Goal: Transaction & Acquisition: Purchase product/service

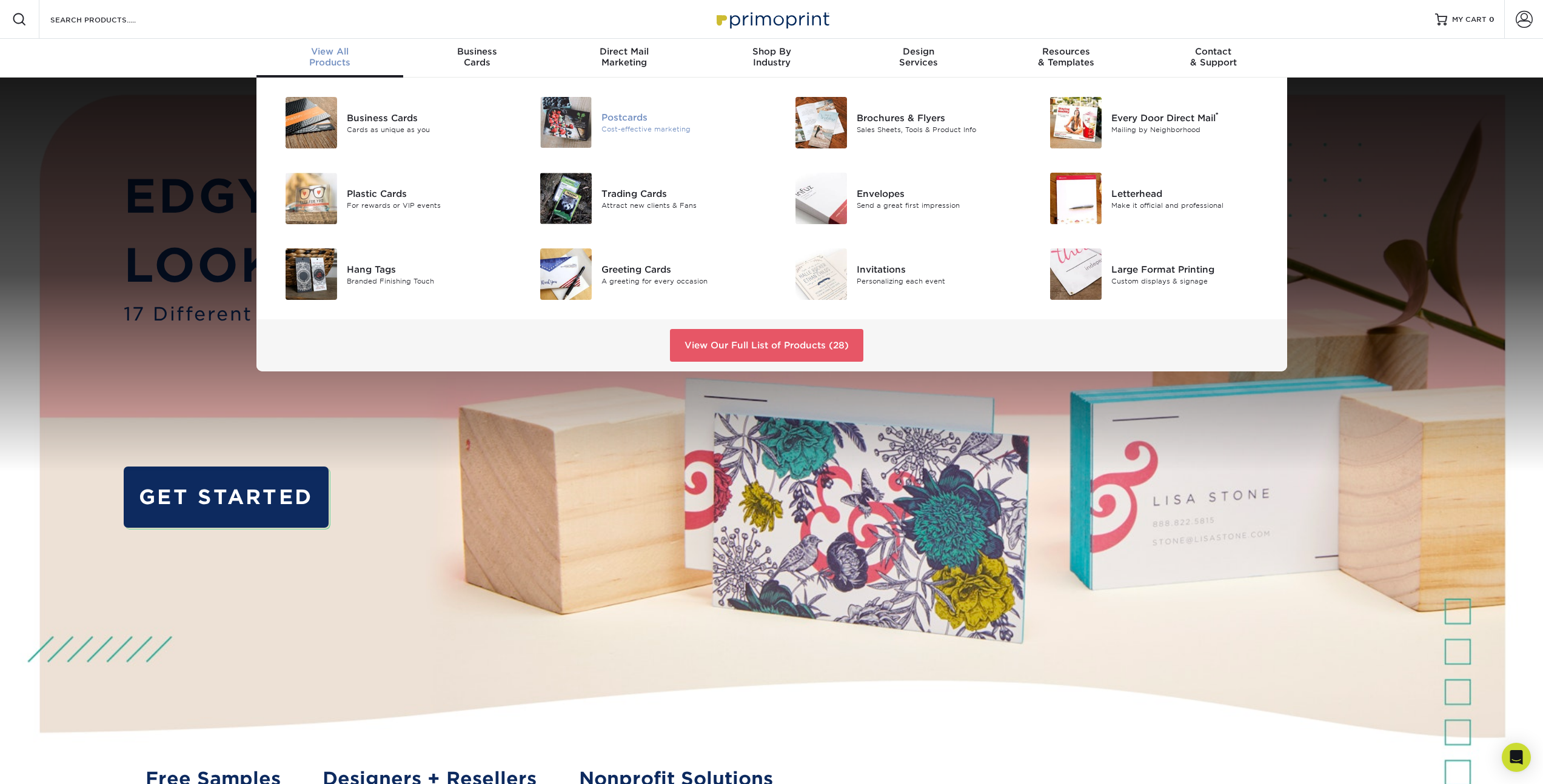
click at [628, 126] on div "Cost-effective marketing" at bounding box center [682, 129] width 161 height 10
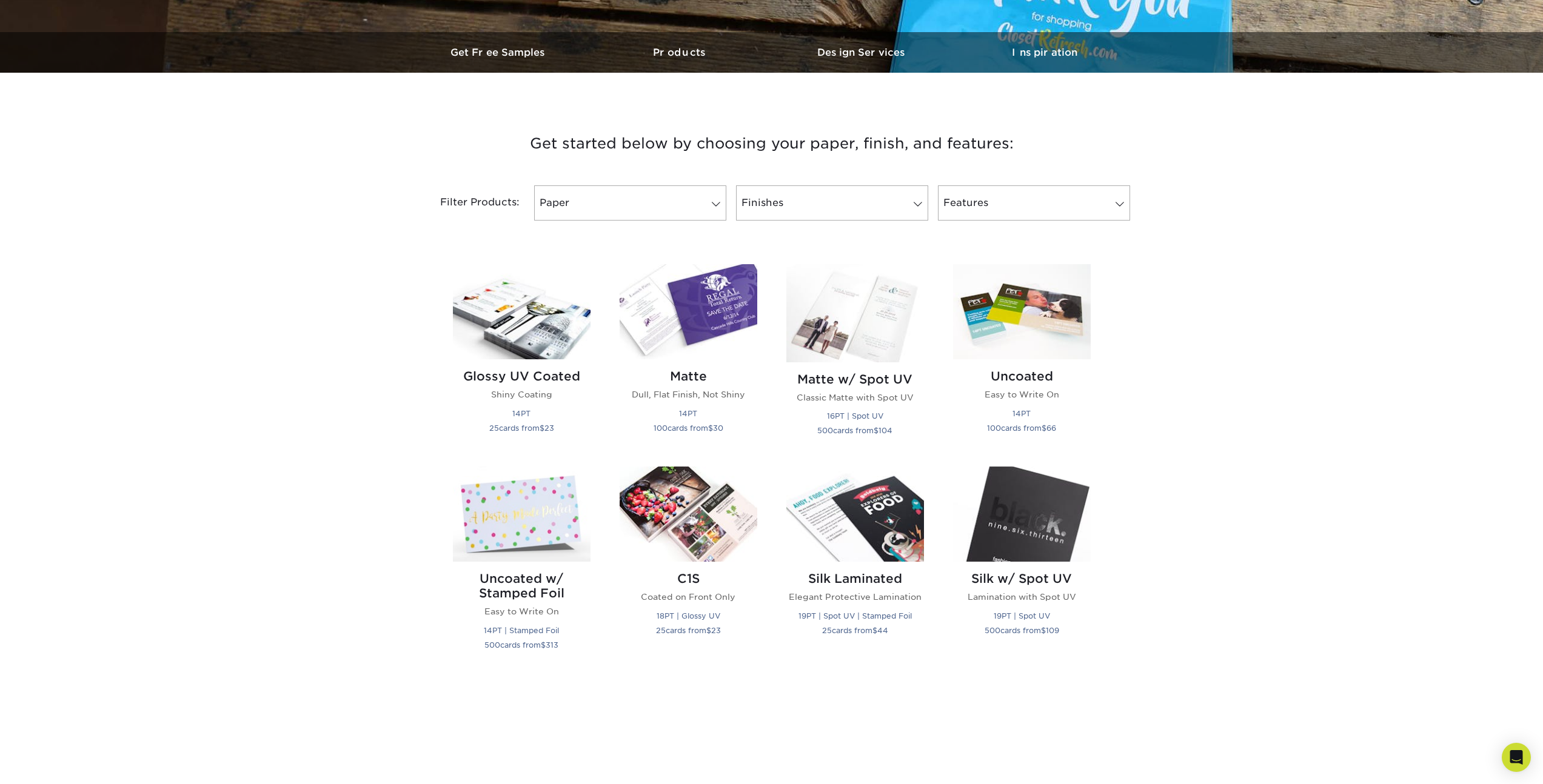
scroll to position [660, 0]
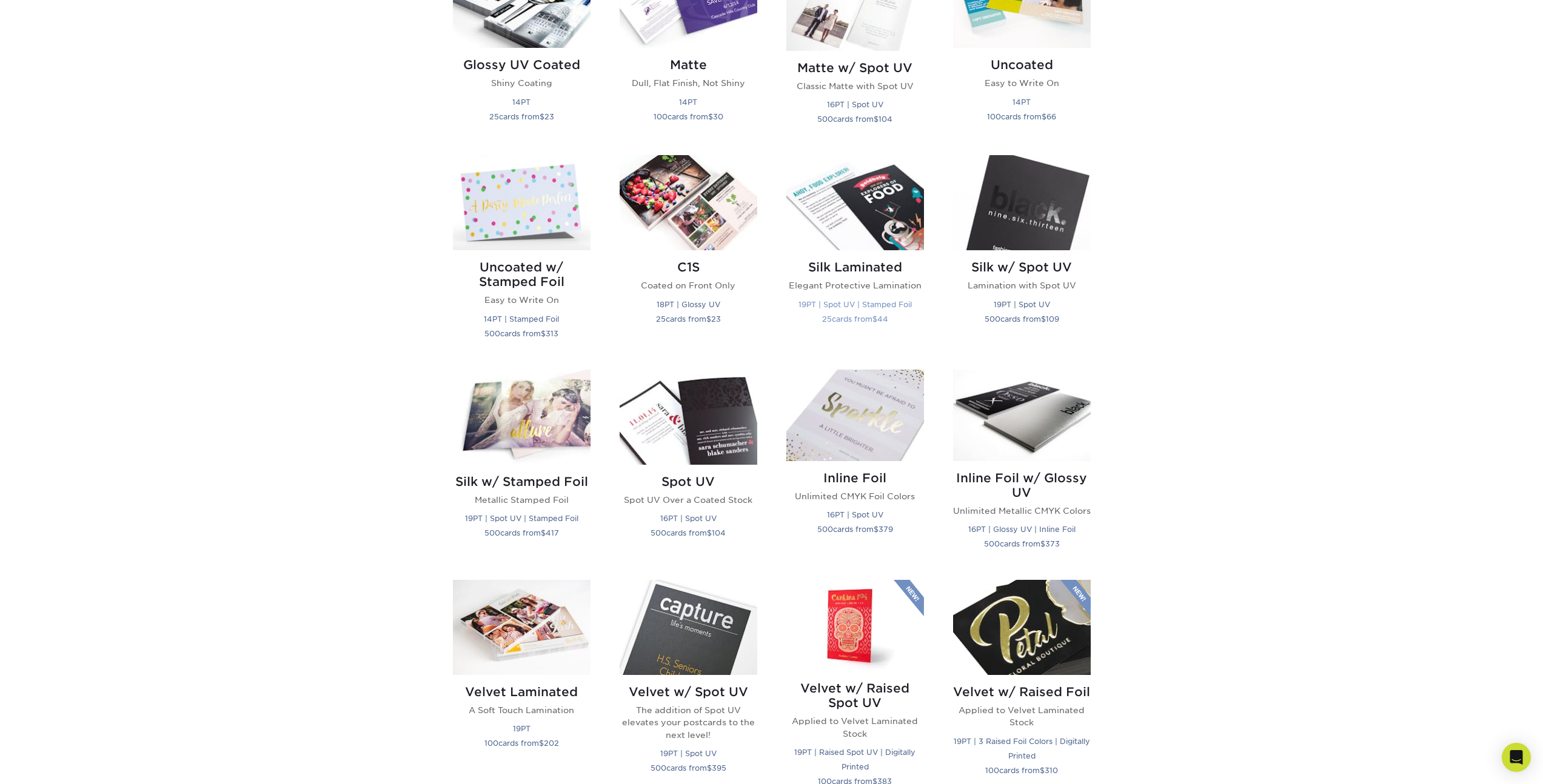
click at [883, 226] on img at bounding box center [854, 203] width 138 height 95
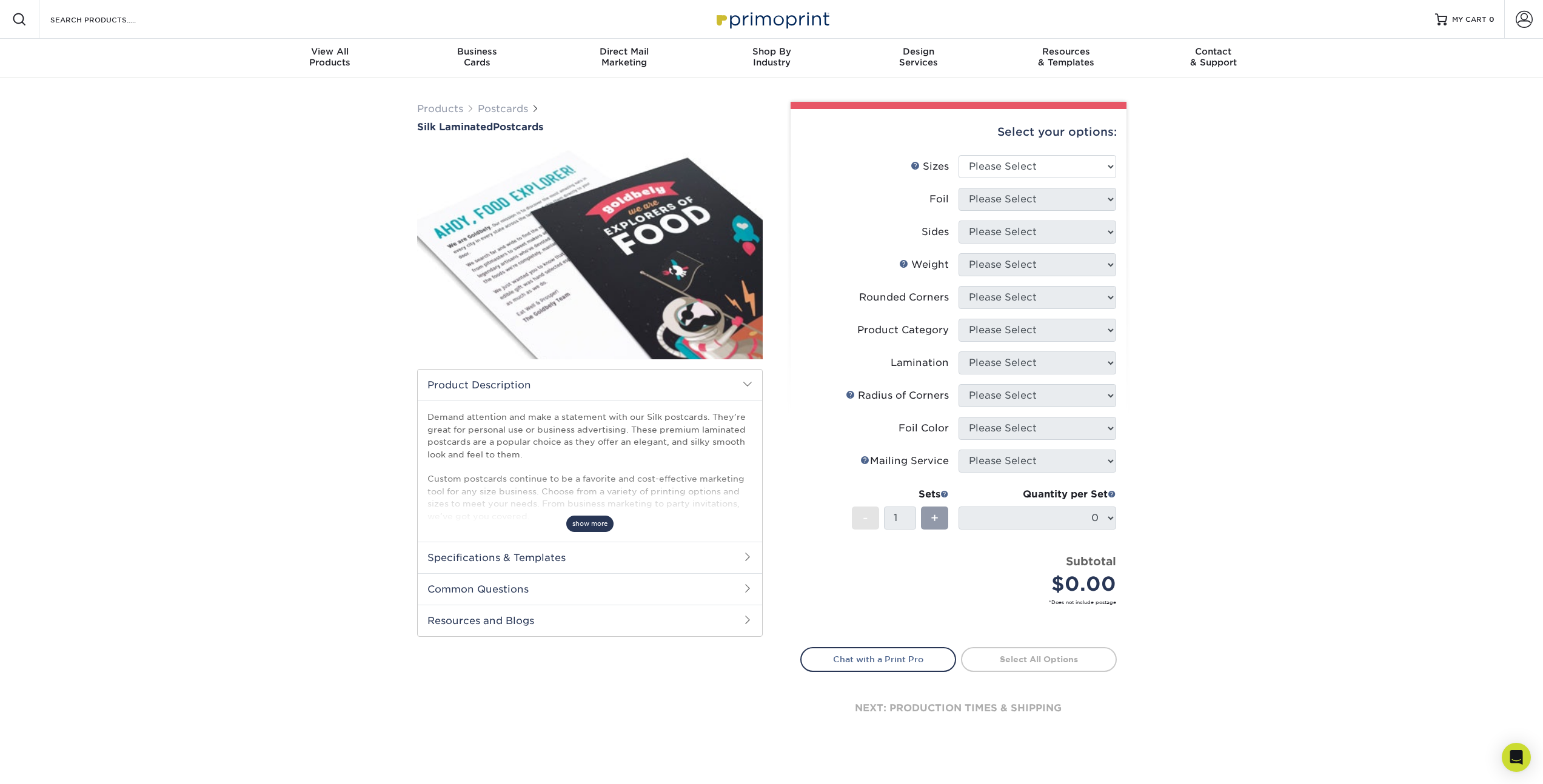
click at [586, 520] on span "show more" at bounding box center [590, 524] width 47 height 16
click at [505, 589] on h2 "Common Questions" at bounding box center [589, 589] width 344 height 31
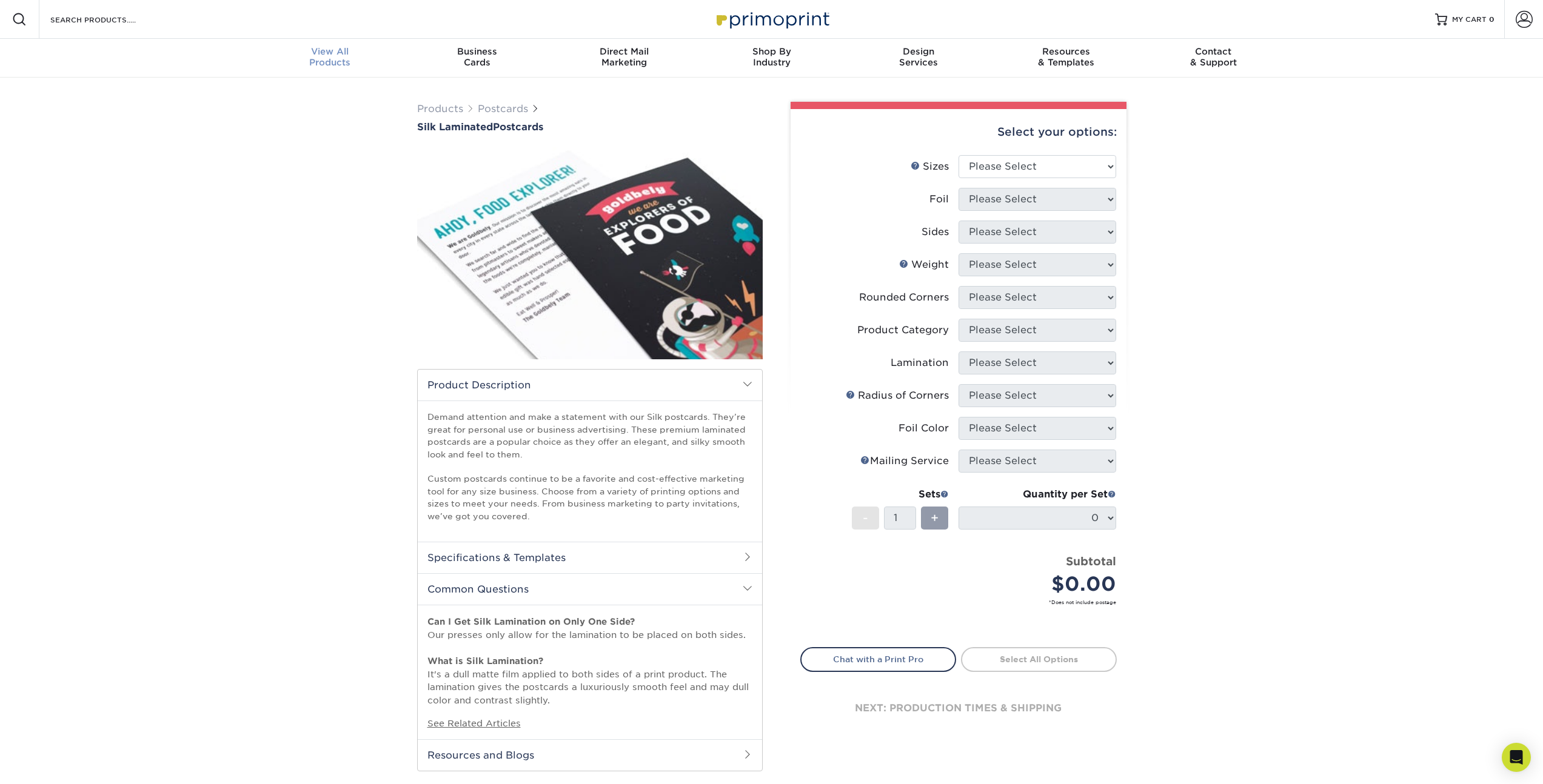
click at [340, 48] on span "View All" at bounding box center [330, 52] width 147 height 11
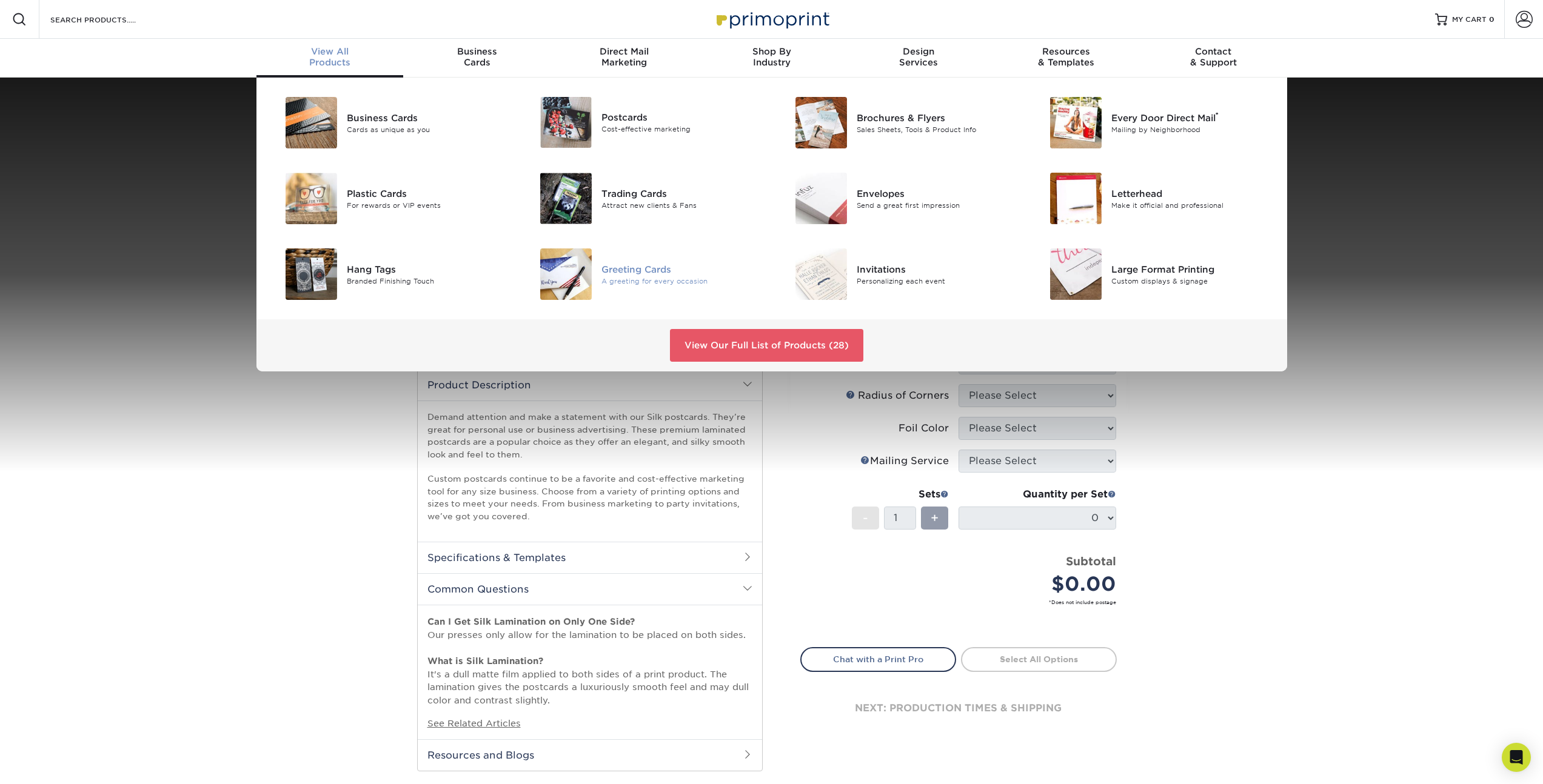
click at [641, 267] on div "Greeting Cards" at bounding box center [682, 270] width 161 height 14
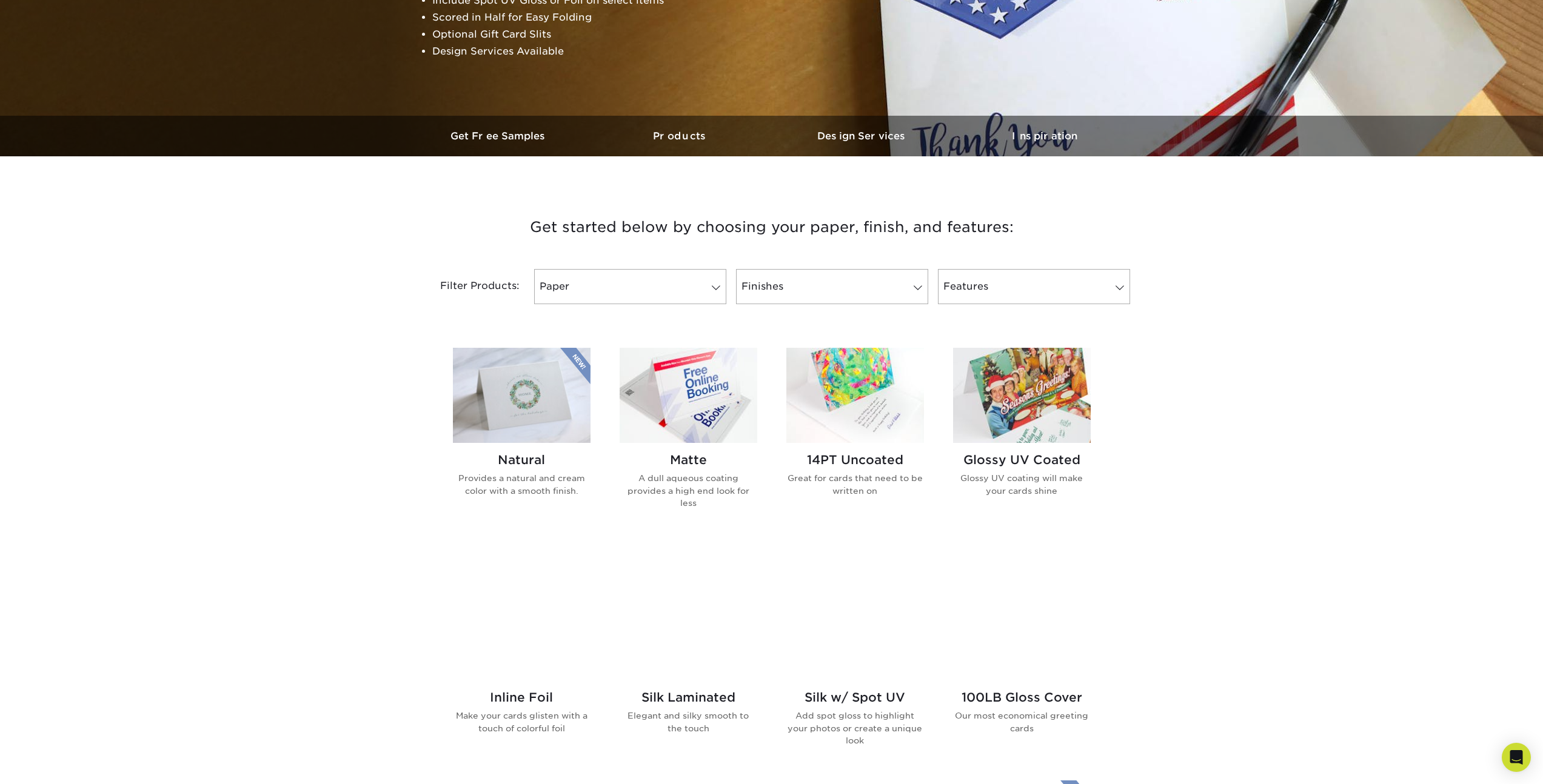
scroll to position [389, 0]
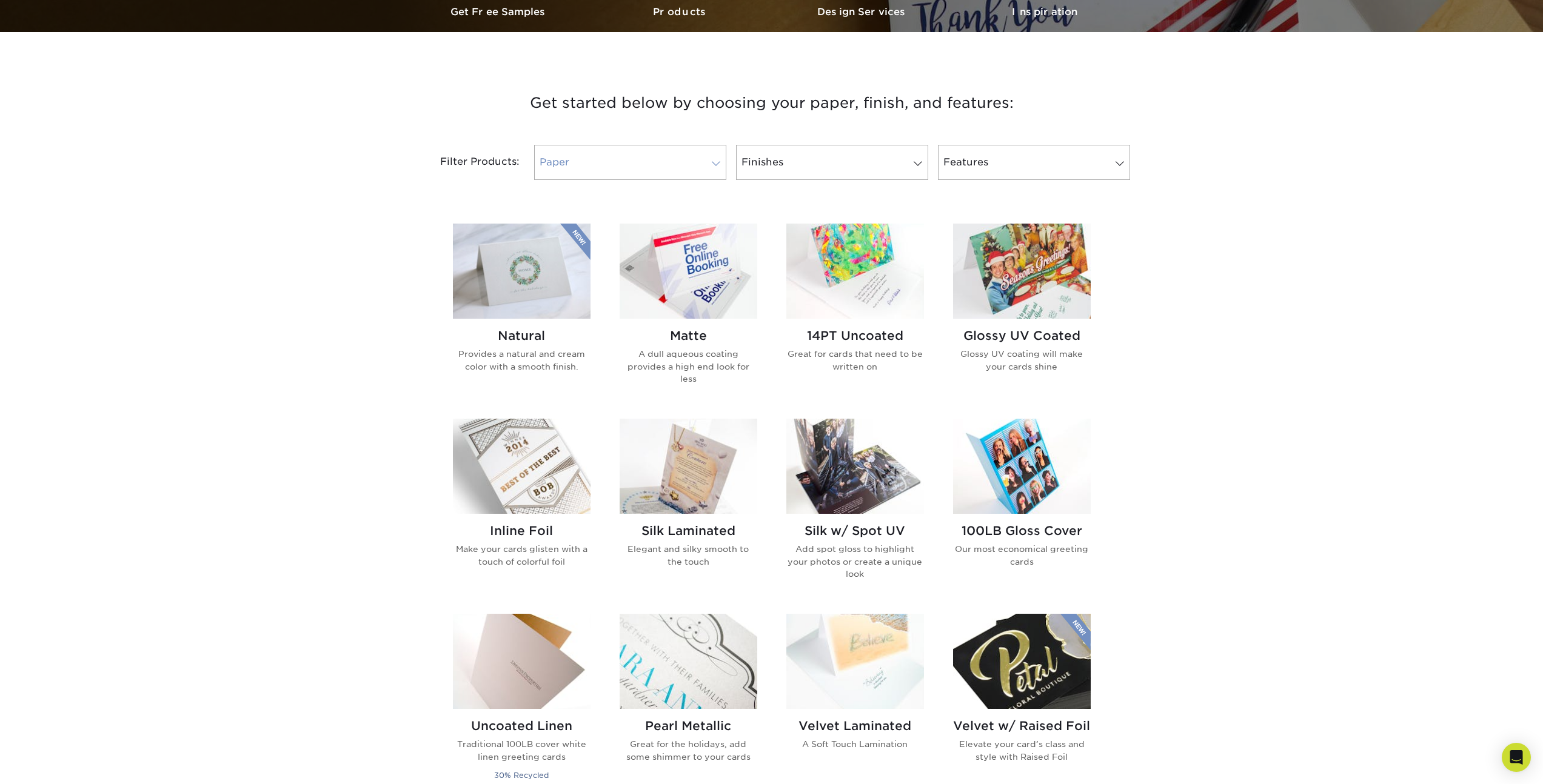
click at [628, 164] on link "Paper" at bounding box center [630, 162] width 192 height 35
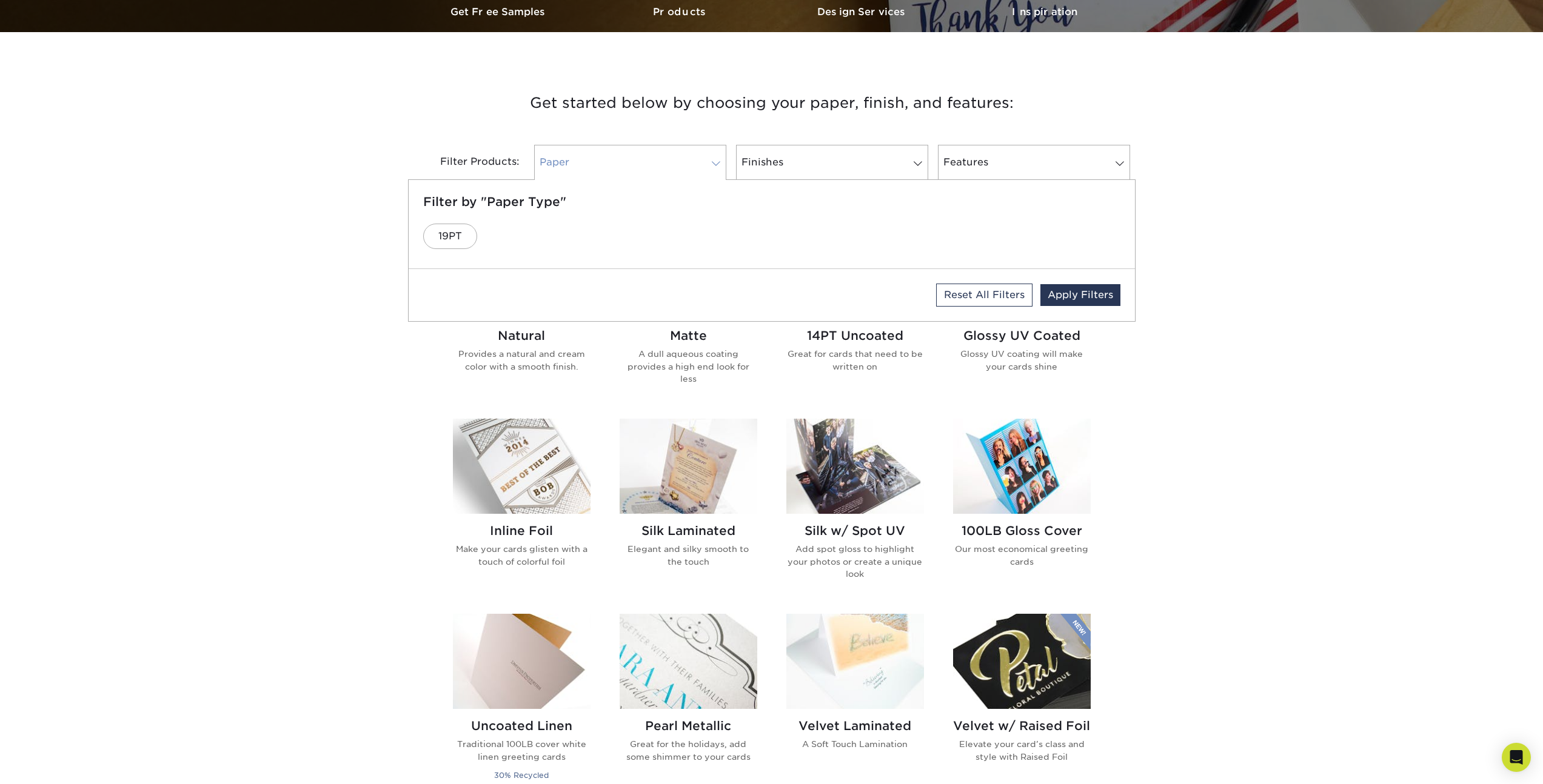
click at [628, 164] on link "Paper" at bounding box center [630, 162] width 192 height 35
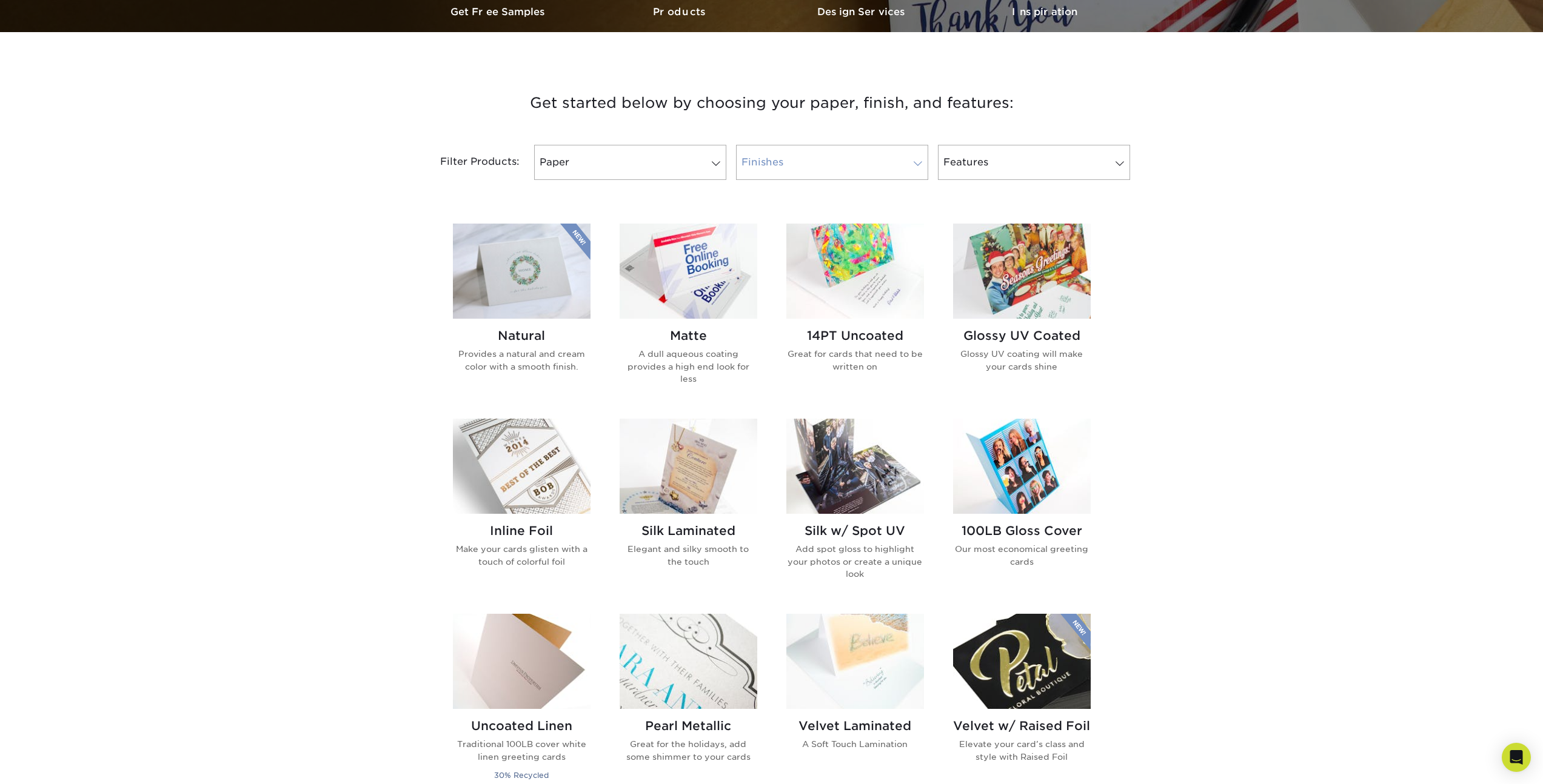
click at [765, 158] on link "Finishes" at bounding box center [831, 162] width 192 height 35
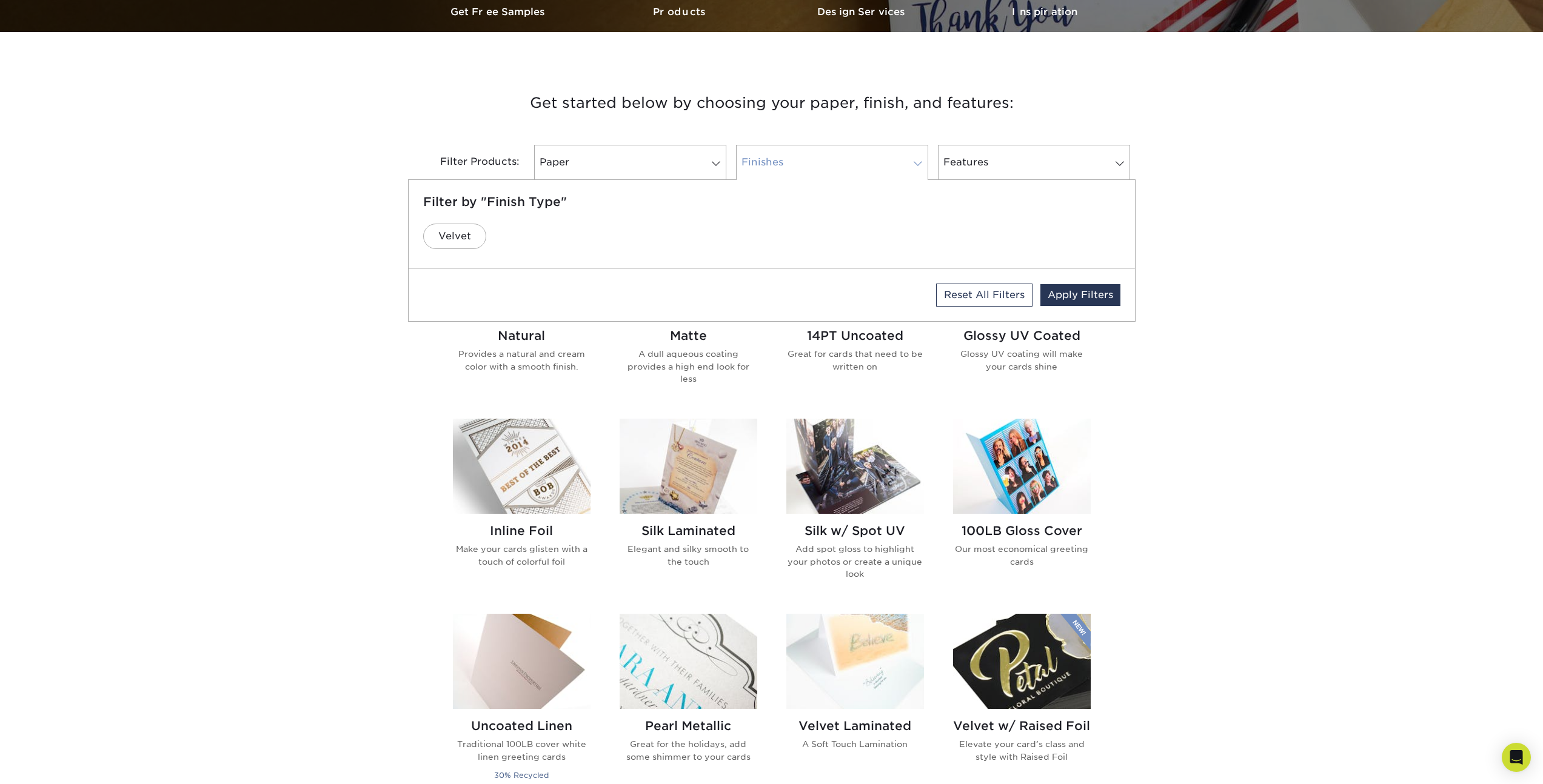
click at [765, 158] on link "Finishes" at bounding box center [831, 162] width 192 height 35
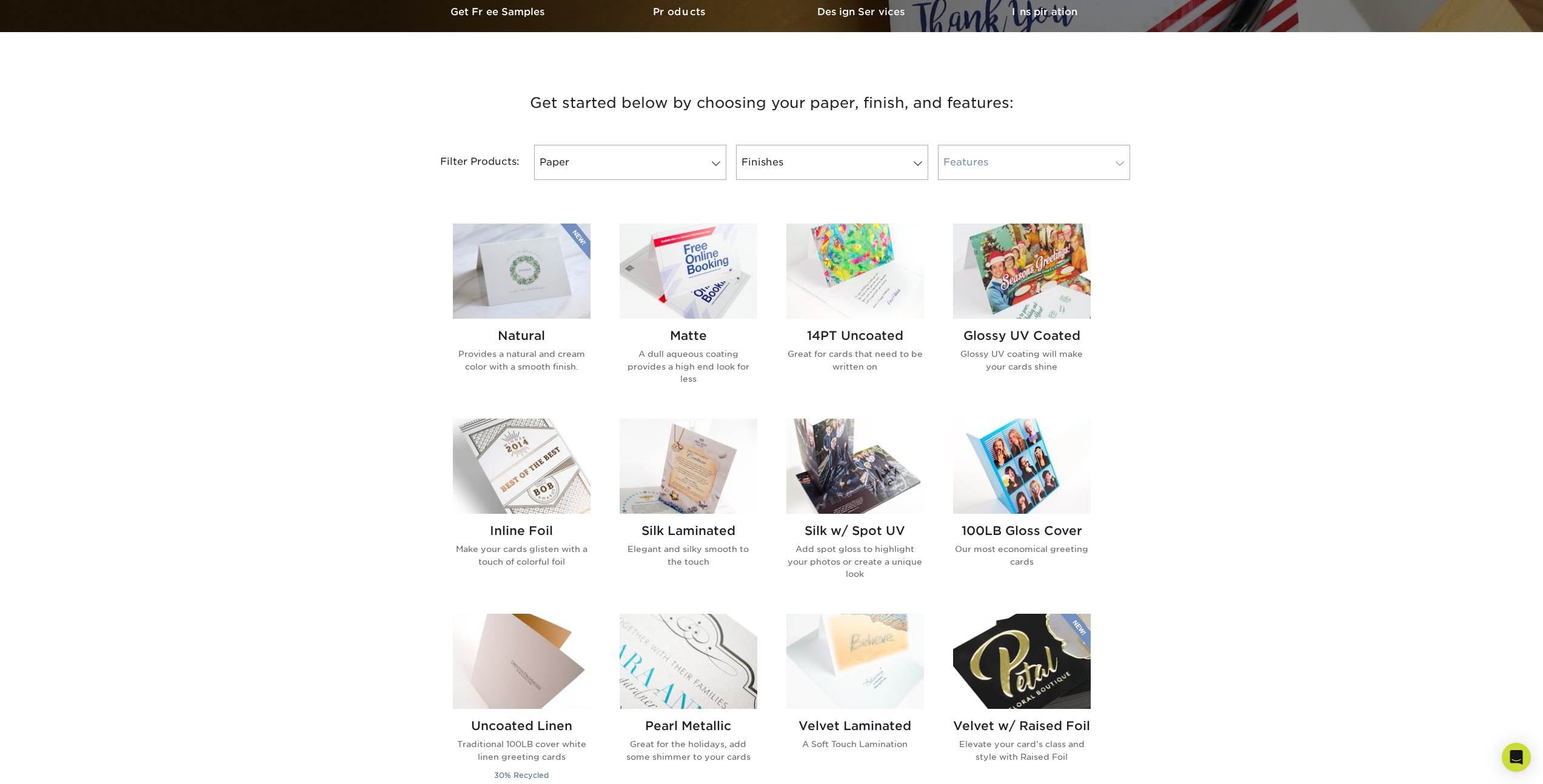
click at [981, 154] on link "Features" at bounding box center [1033, 162] width 192 height 35
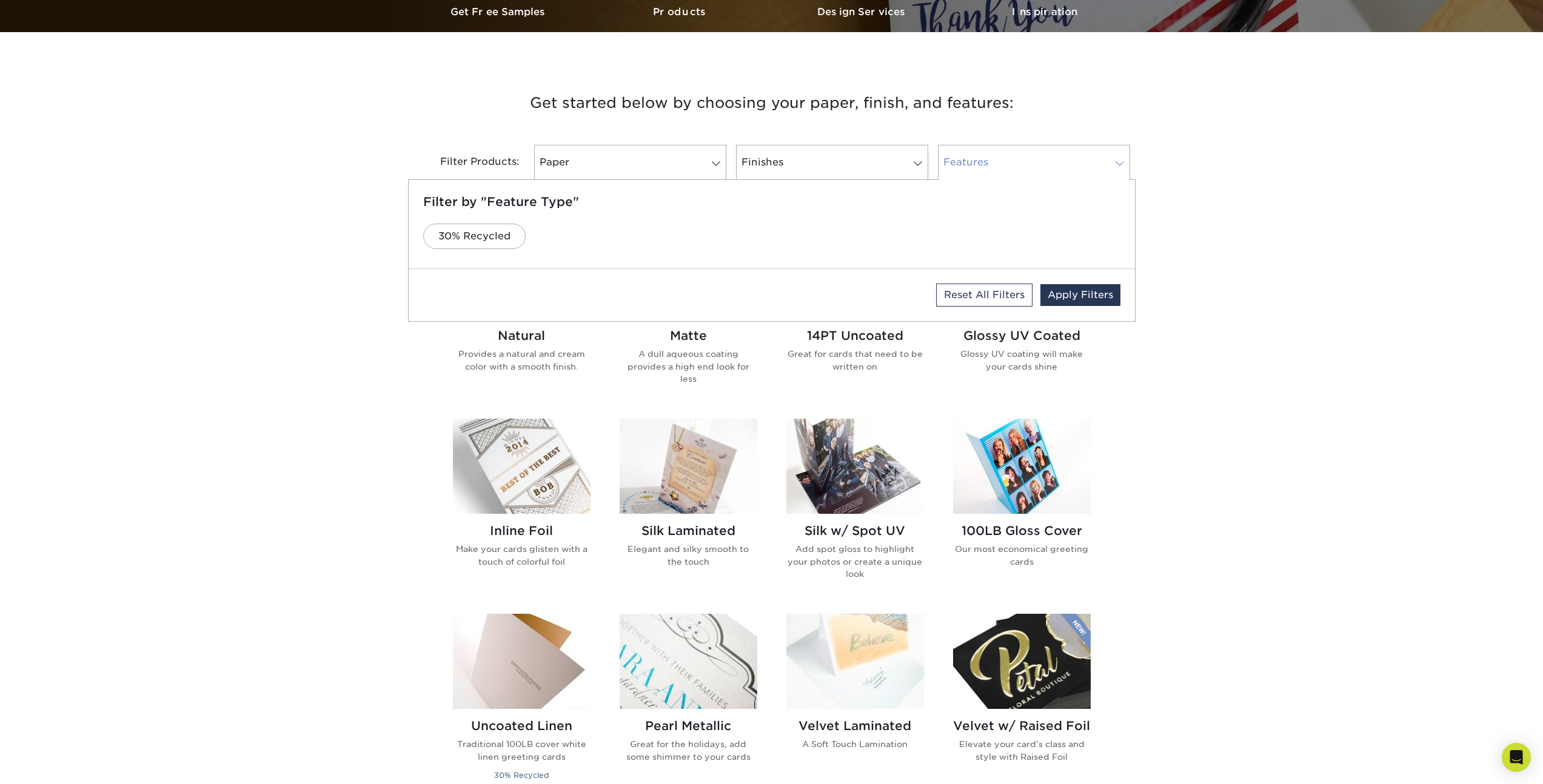
click at [980, 154] on link "Features" at bounding box center [1033, 162] width 192 height 35
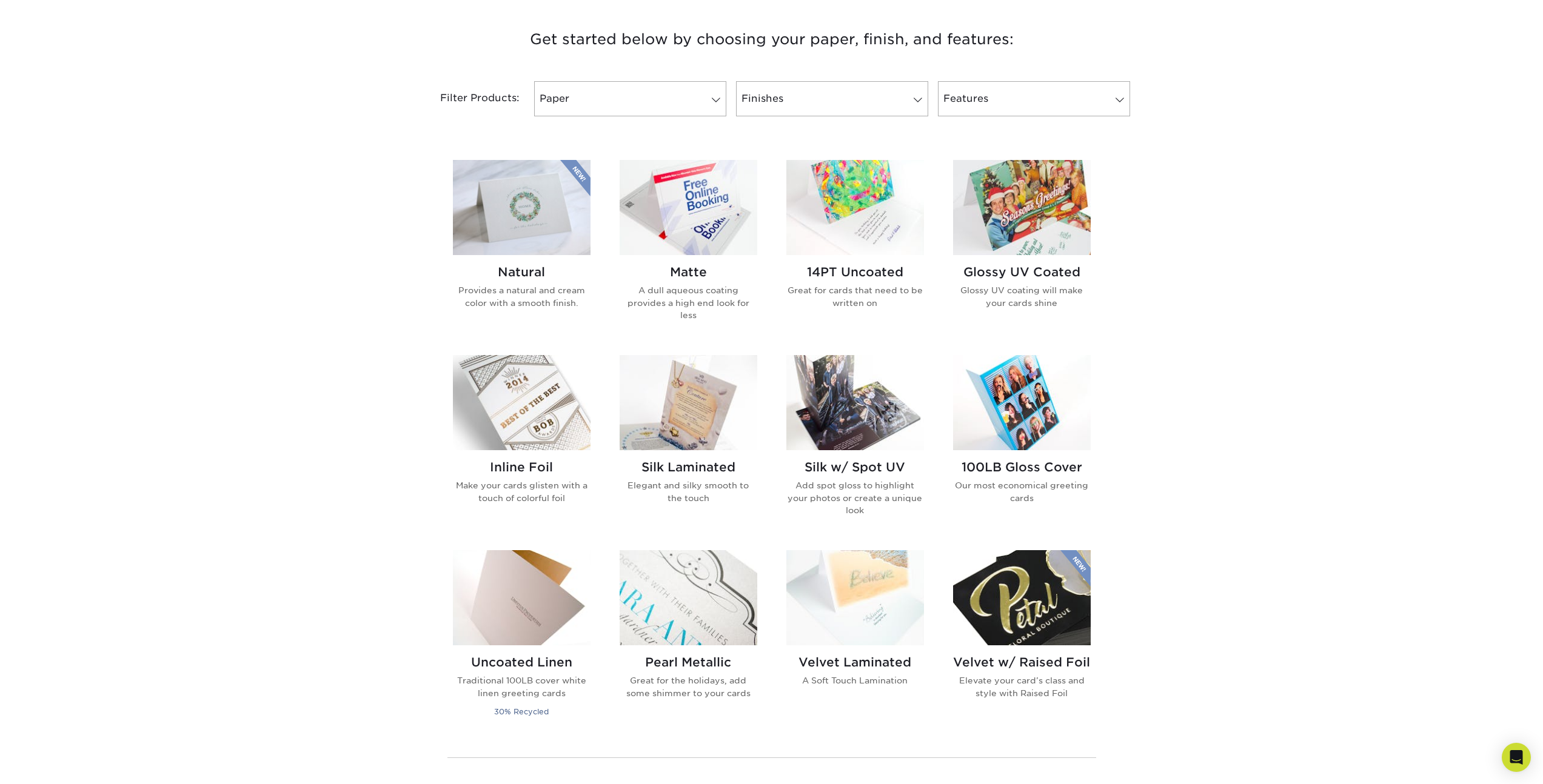
scroll to position [593, 0]
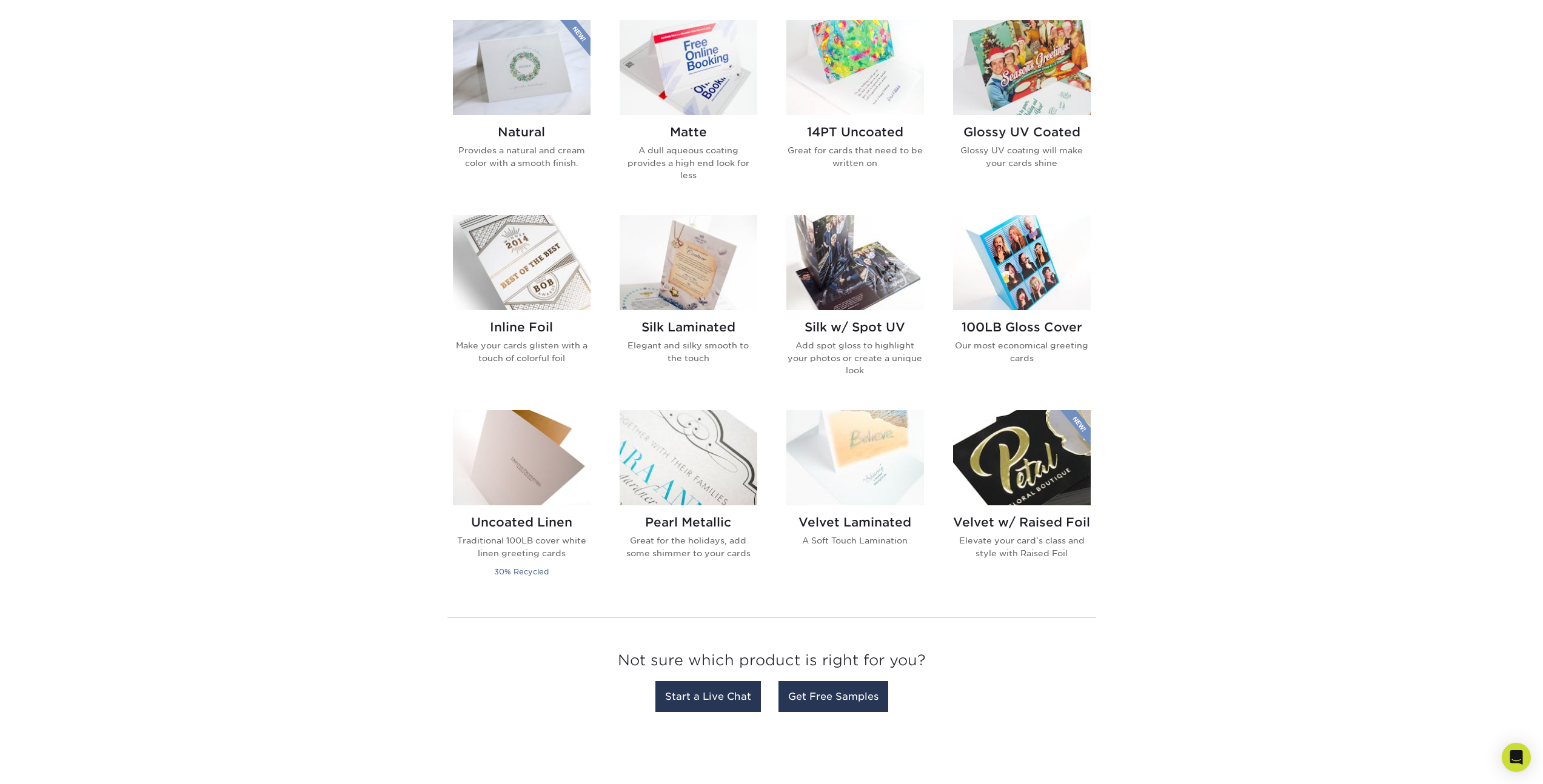
click at [694, 291] on img at bounding box center [688, 263] width 138 height 95
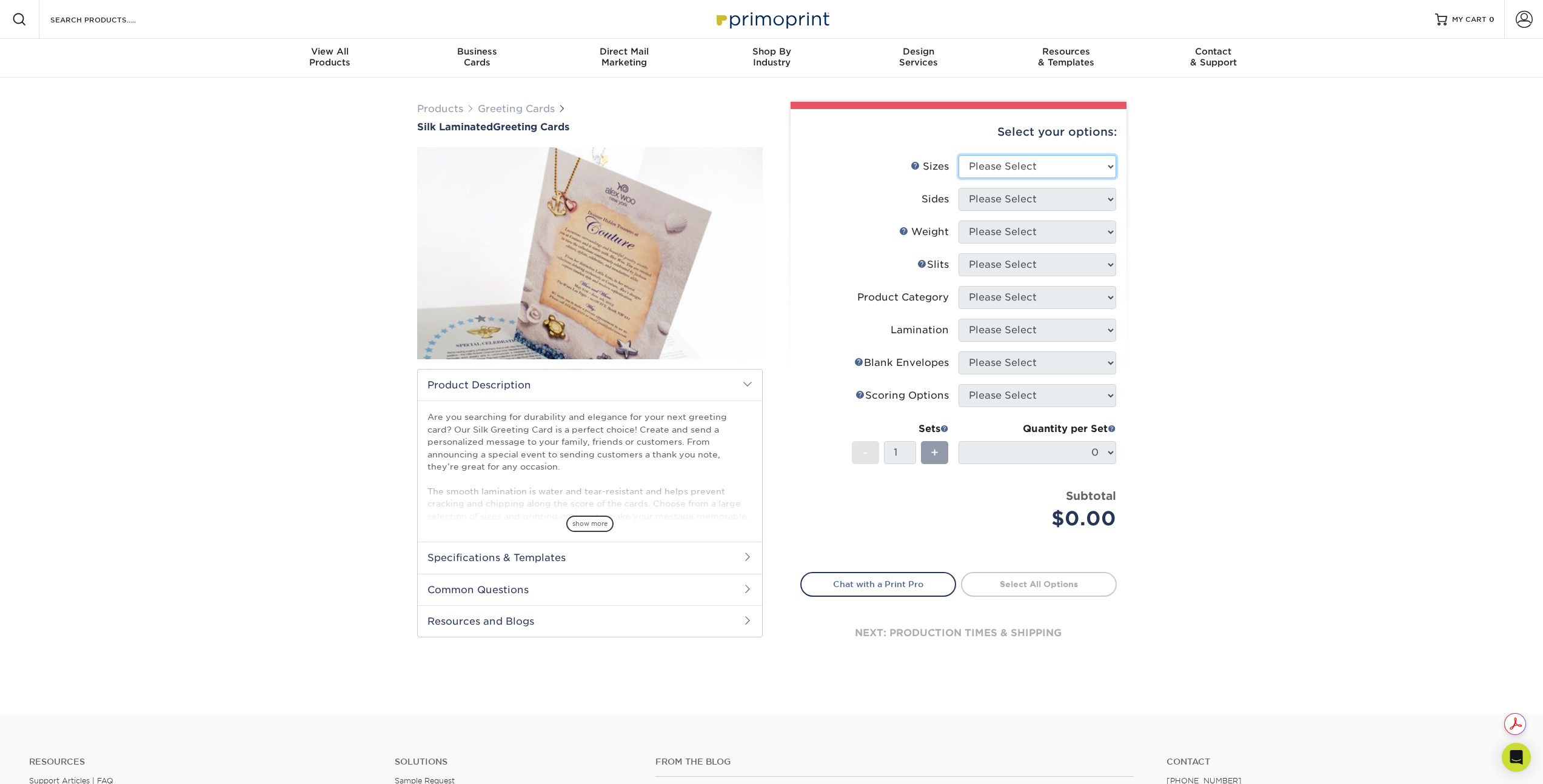
click at [1063, 166] on select "Please Select 4.25" x 11" 5.5" x 8.5" 6" x 9" 6" x 12" 7" x 10" 8.5" x 11"" at bounding box center [1037, 166] width 158 height 23
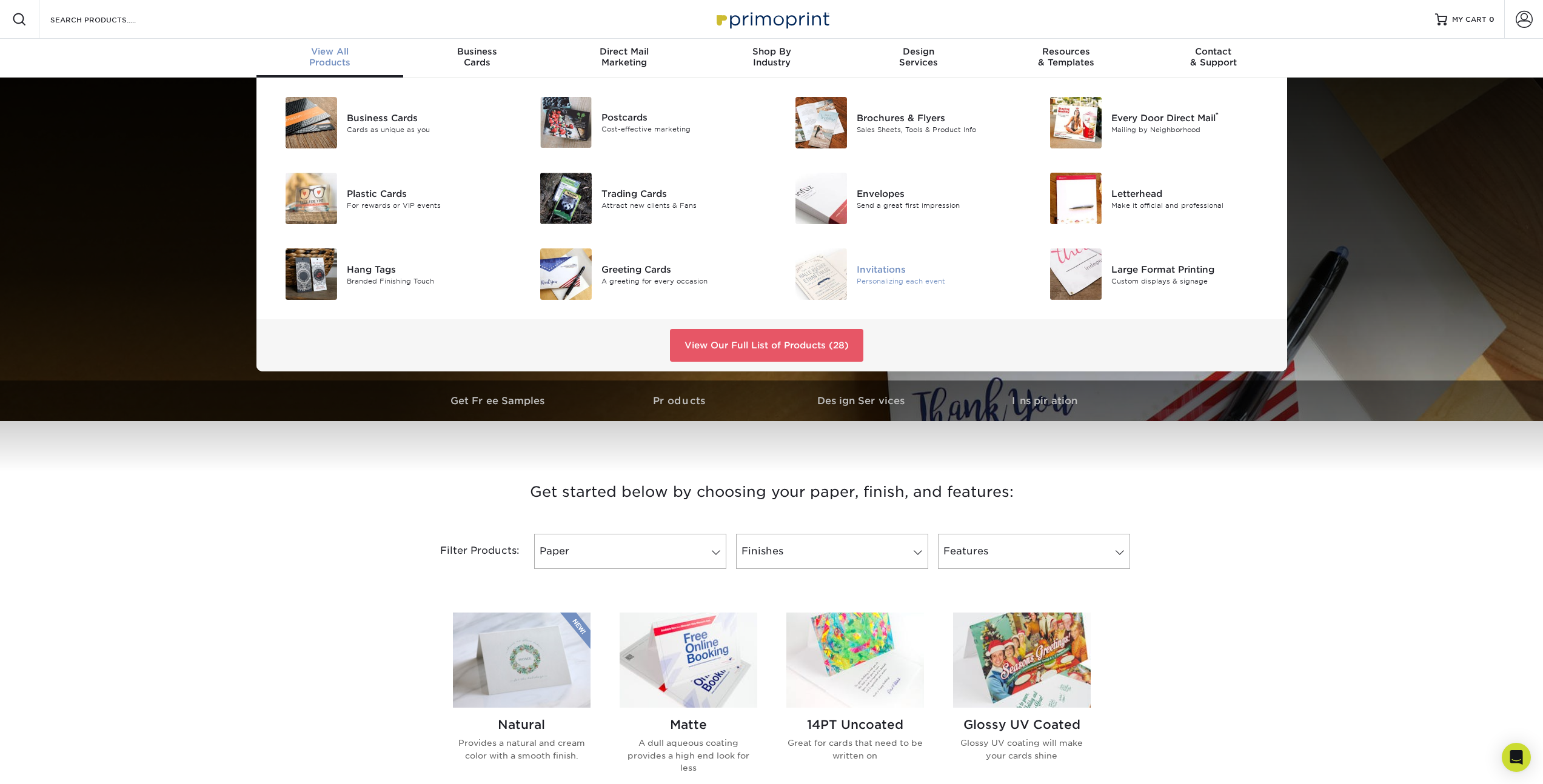
click at [874, 278] on div "Personalizing each event" at bounding box center [937, 280] width 161 height 10
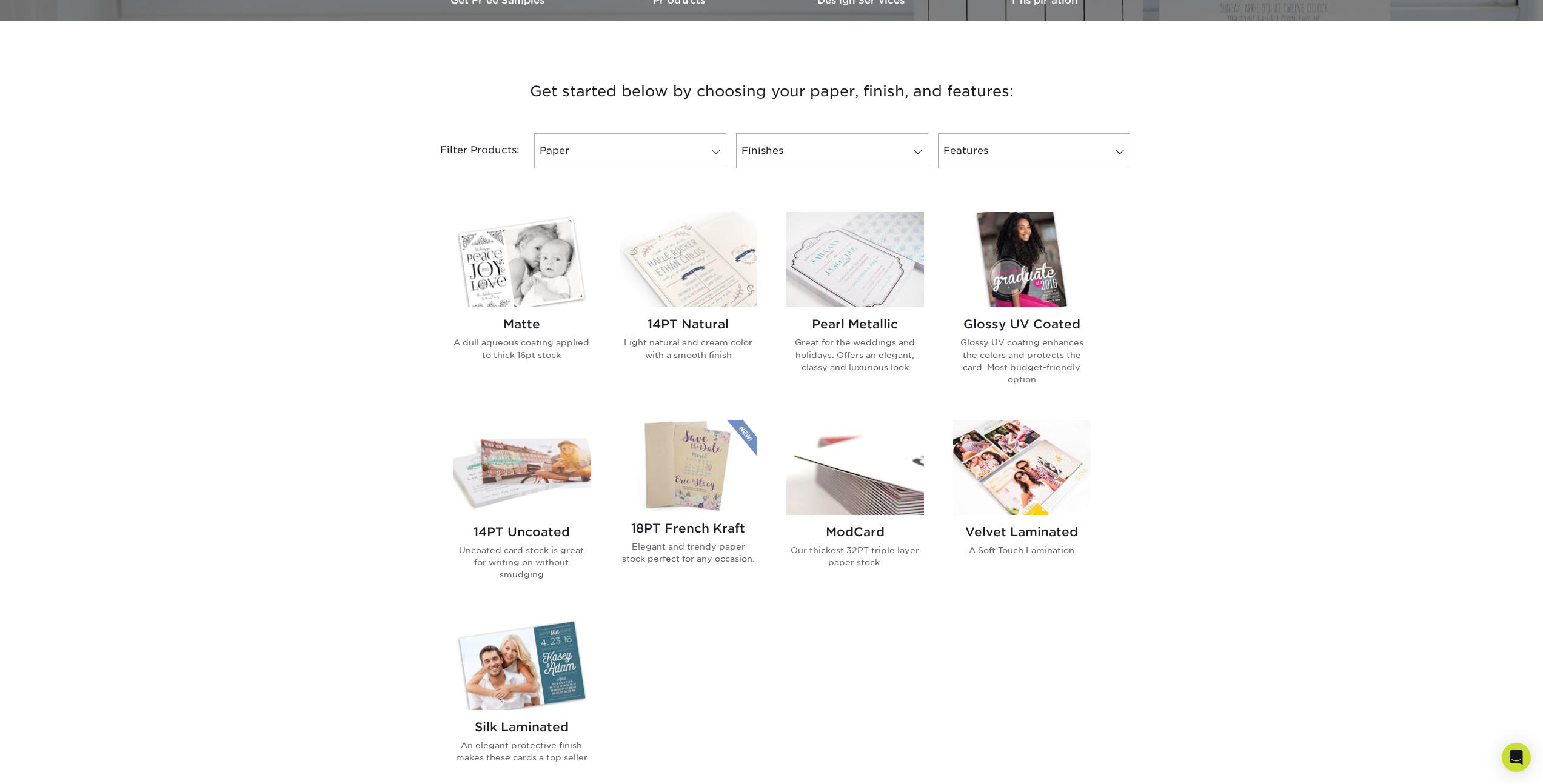
scroll to position [442, 0]
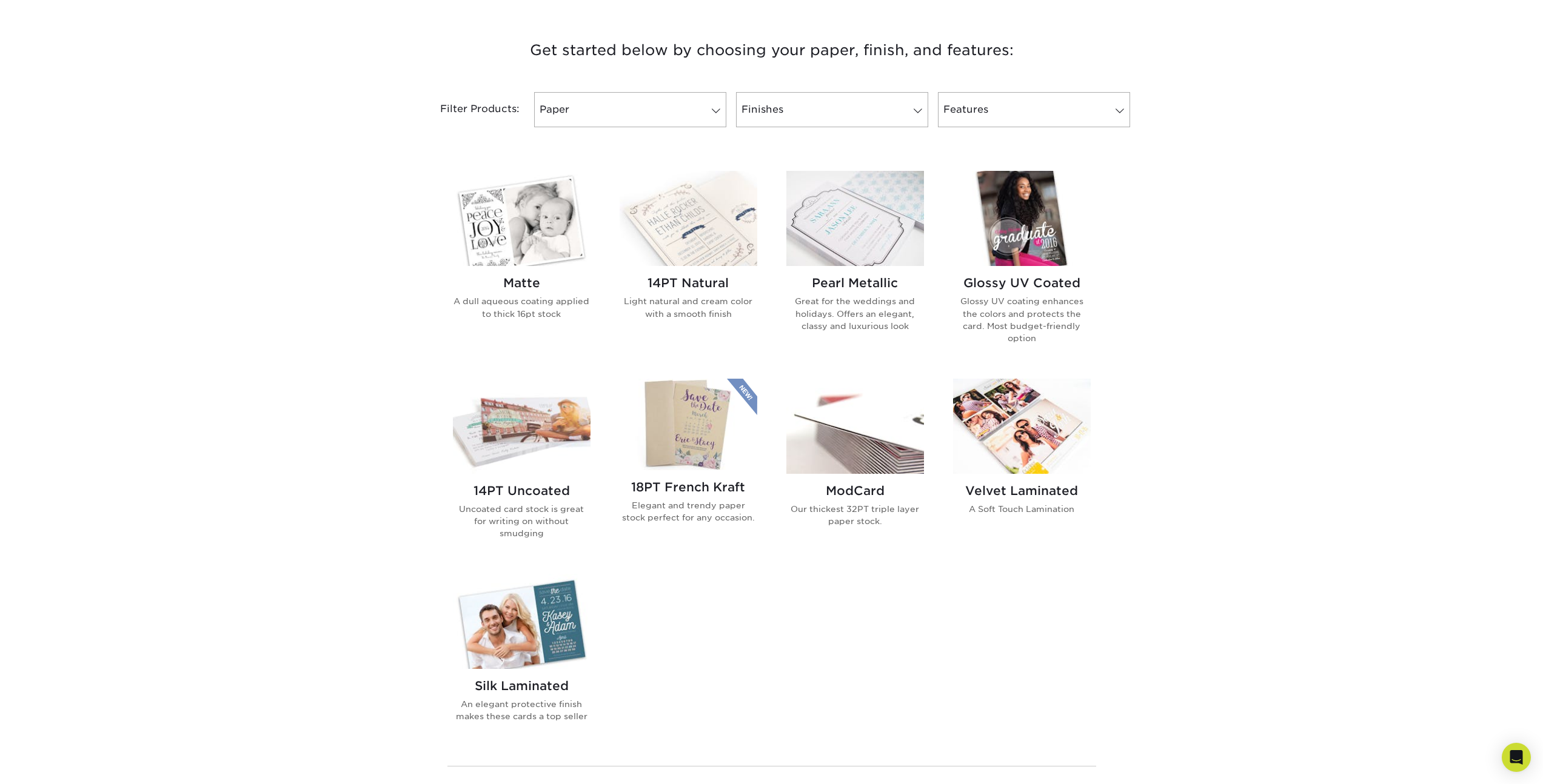
click at [525, 664] on img at bounding box center [521, 621] width 138 height 95
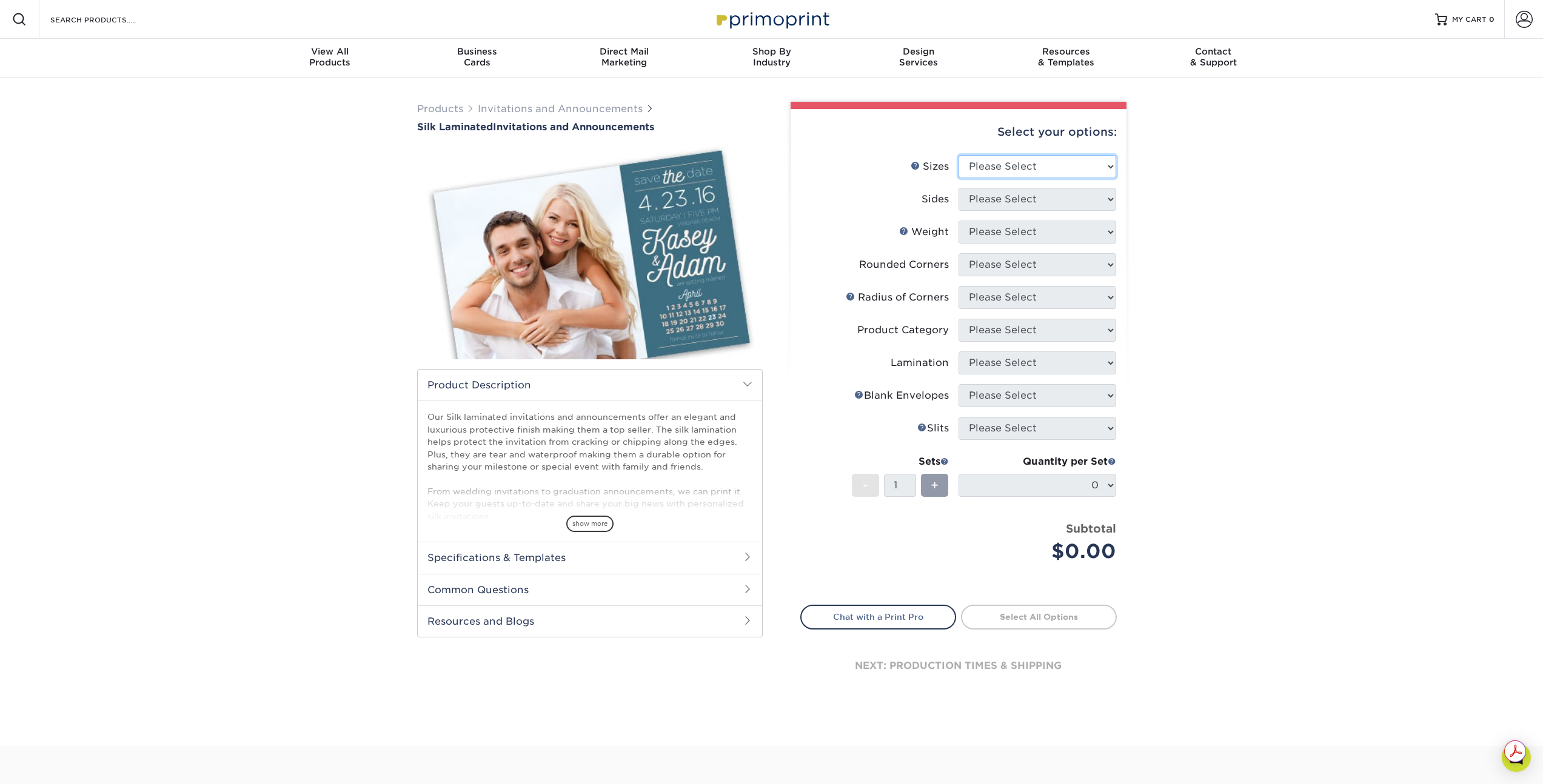
click at [1070, 171] on select "Please Select 4.25" x 5.5" 4.25" x 6" 5" x 7" 5.5" x 8.5" 6" x 6"" at bounding box center [1037, 166] width 158 height 23
click at [506, 588] on h2 "Common Questions" at bounding box center [589, 589] width 344 height 31
